Goal: Navigation & Orientation: Find specific page/section

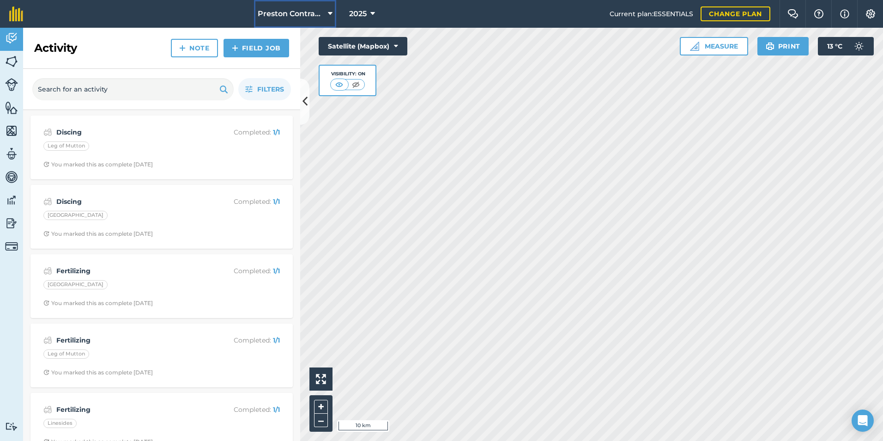
click at [307, 12] on span "Preston Contractor's" at bounding box center [291, 13] width 66 height 11
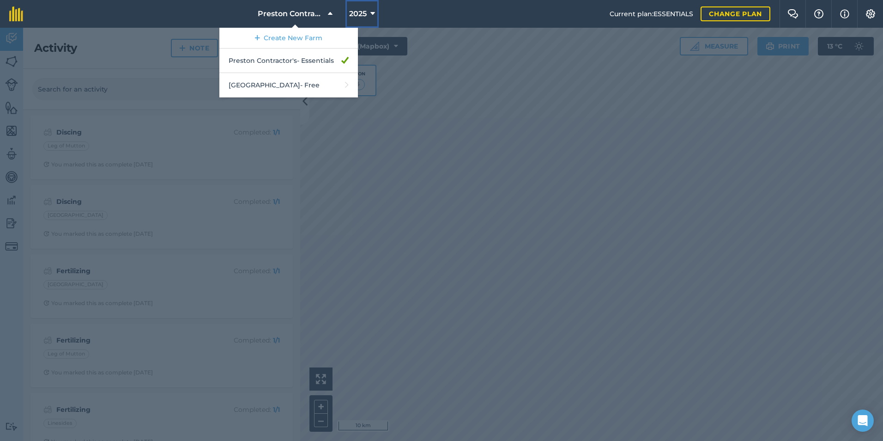
click at [357, 8] on span "2025" at bounding box center [358, 13] width 18 height 11
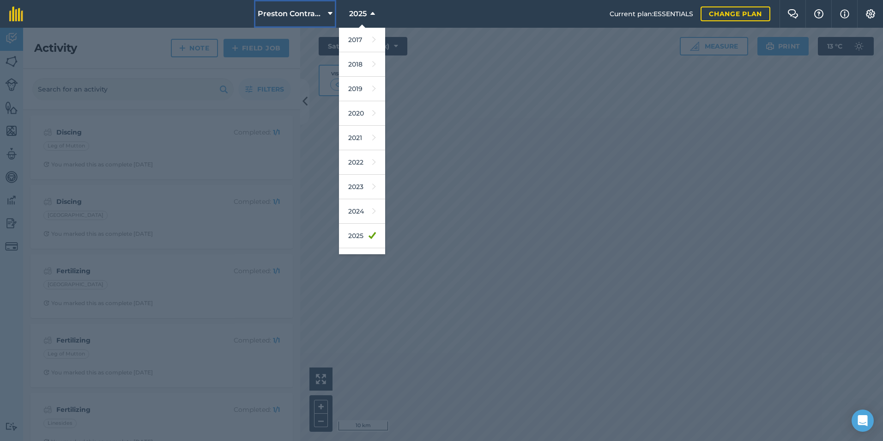
click at [310, 2] on button "Preston Contractor's" at bounding box center [295, 14] width 82 height 28
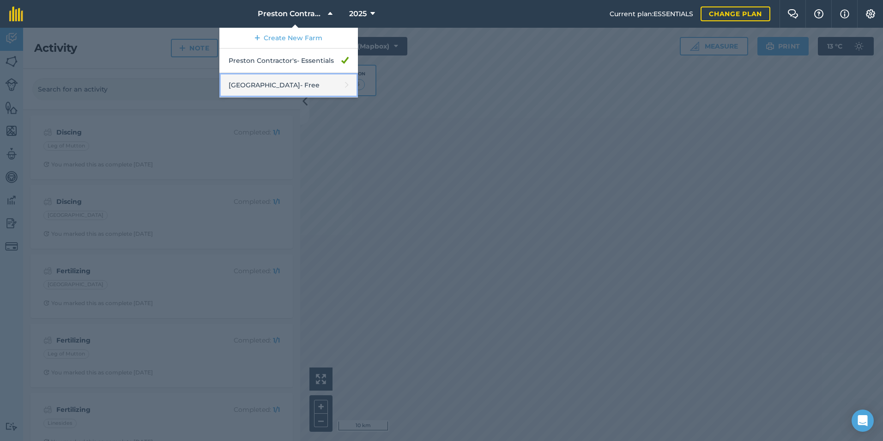
click at [232, 89] on link "Saxelbye Park - Free" at bounding box center [288, 85] width 139 height 24
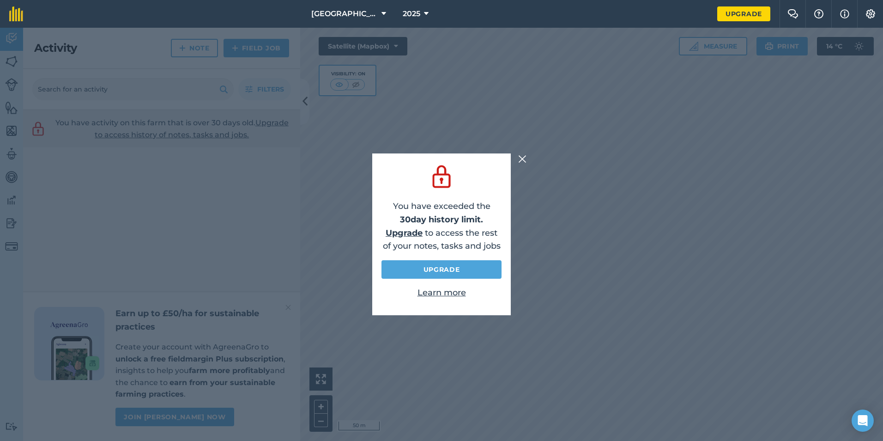
click at [525, 157] on img at bounding box center [522, 158] width 8 height 11
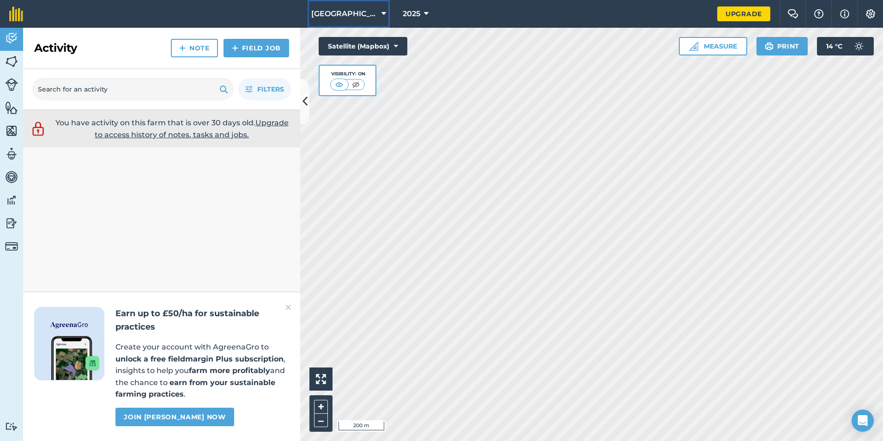
click at [359, 9] on span "[GEOGRAPHIC_DATA]" at bounding box center [344, 13] width 66 height 11
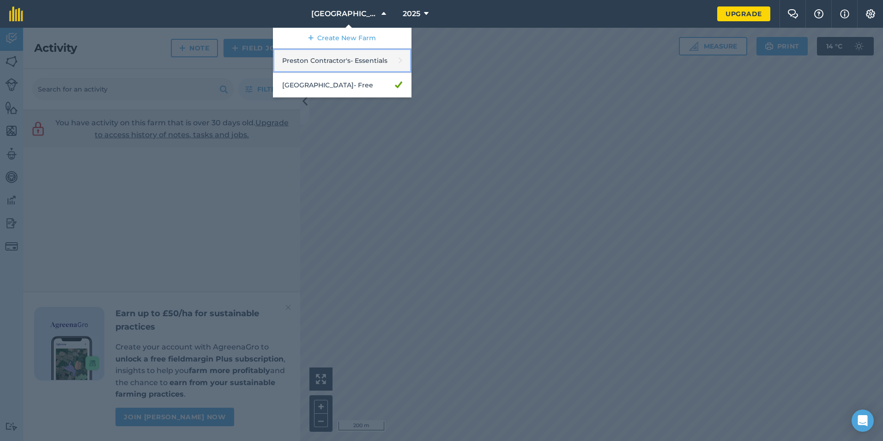
click at [382, 63] on link "Preston Contractor's - Essentials" at bounding box center [342, 60] width 139 height 24
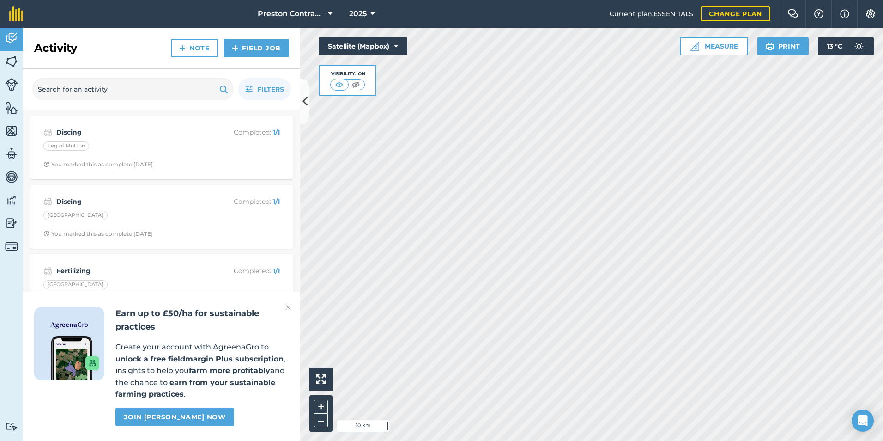
click at [287, 305] on img at bounding box center [288, 307] width 6 height 11
